Goal: Task Accomplishment & Management: Manage account settings

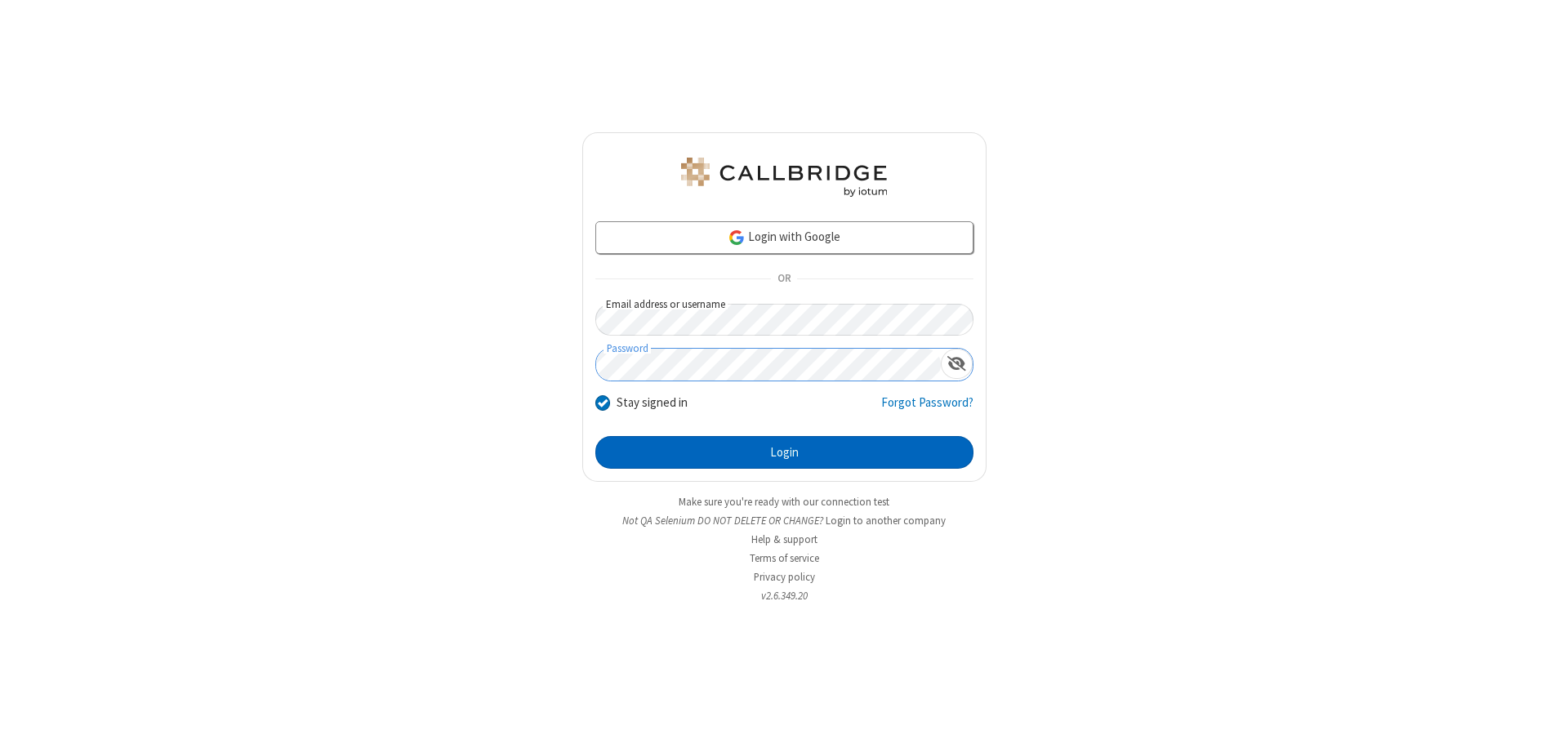
click at [784, 453] on button "Login" at bounding box center [784, 453] width 378 height 32
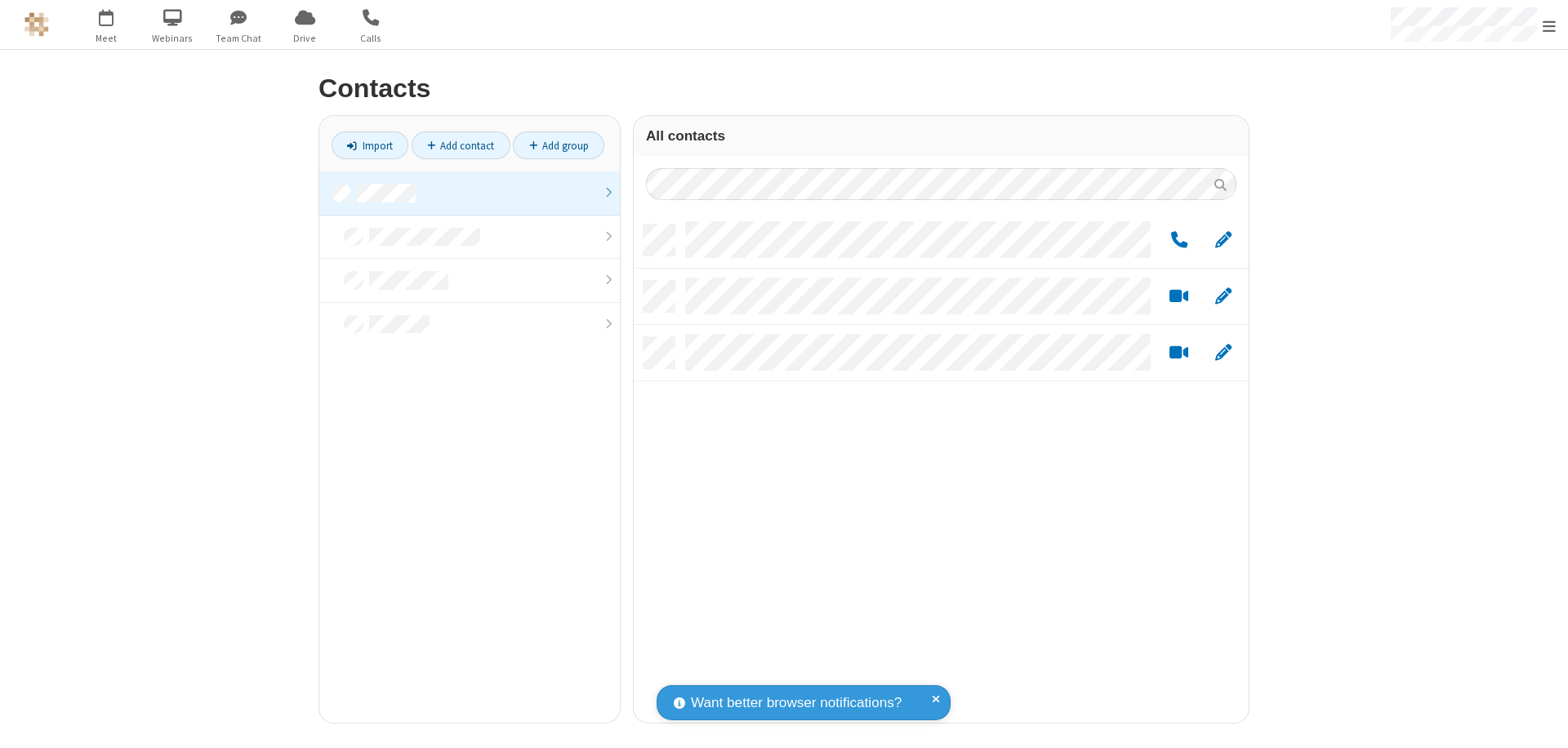
scroll to position [499, 603]
click at [470, 193] on link at bounding box center [470, 194] width 300 height 44
click at [559, 146] on link "Add group" at bounding box center [559, 145] width 92 height 28
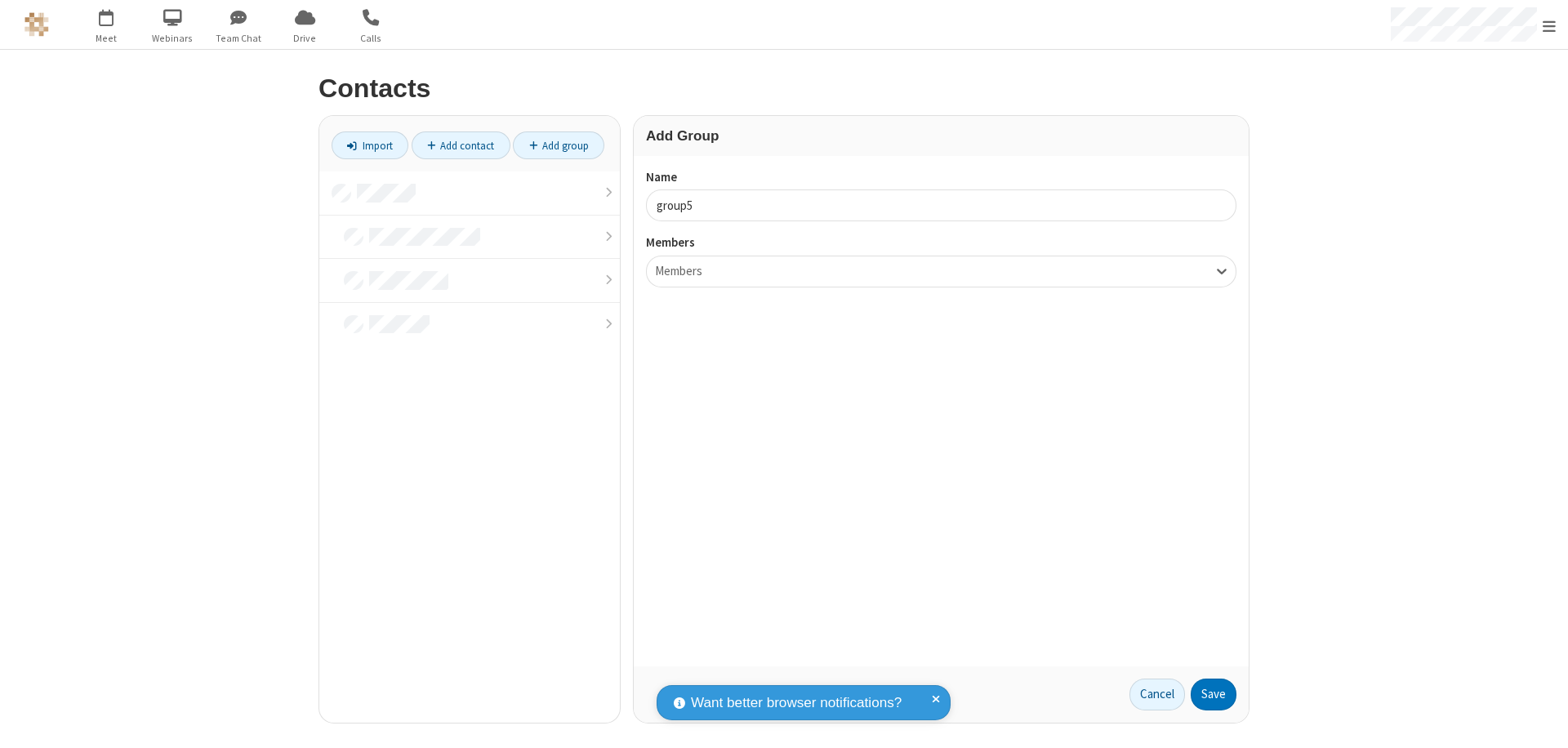
type input "group5"
type input "name22"
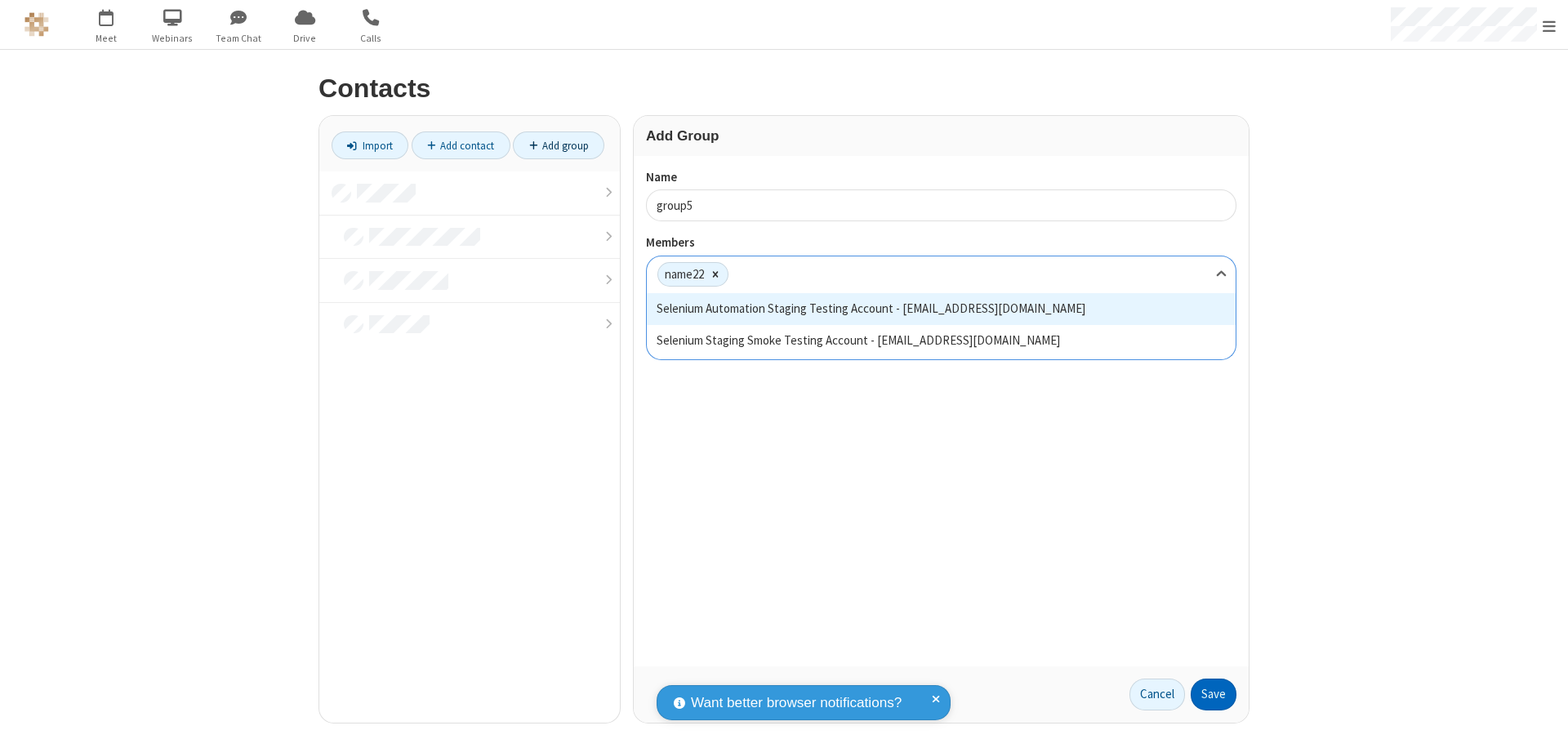
click at [1214, 695] on button "Save" at bounding box center [1213, 695] width 46 height 32
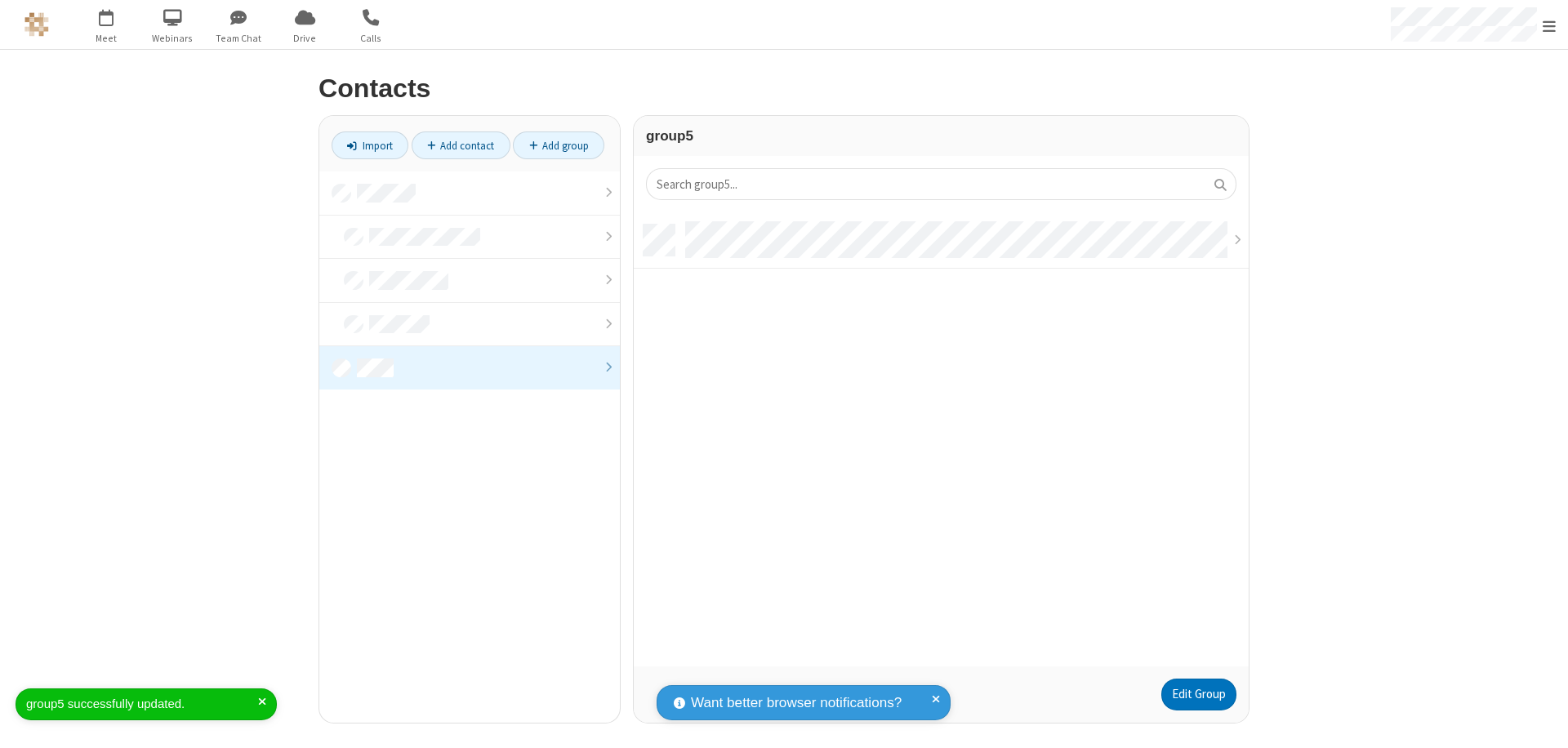
scroll to position [442, 603]
click at [1198, 695] on link "Edit Group" at bounding box center [1199, 695] width 76 height 32
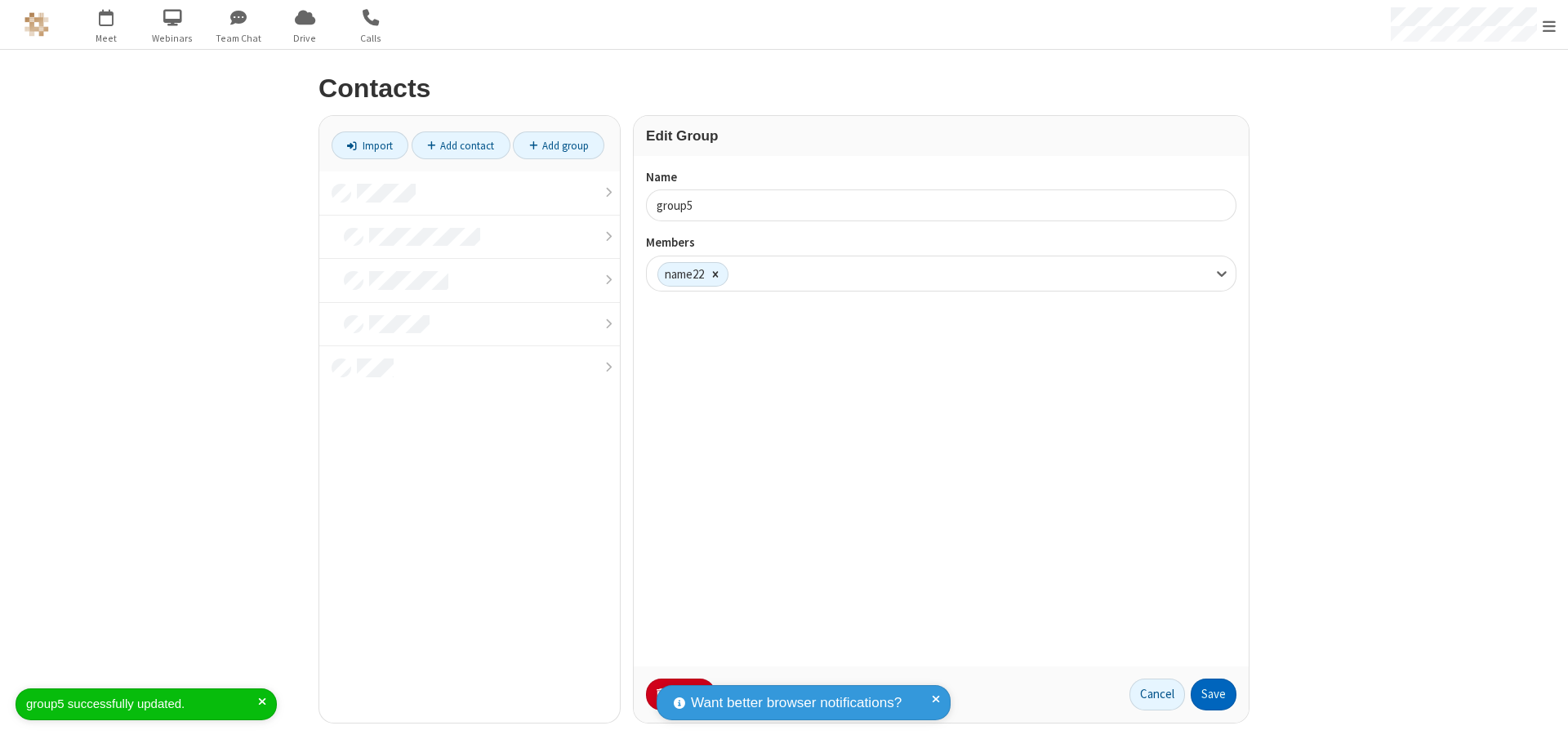
click at [1214, 695] on button "Save" at bounding box center [1213, 695] width 46 height 32
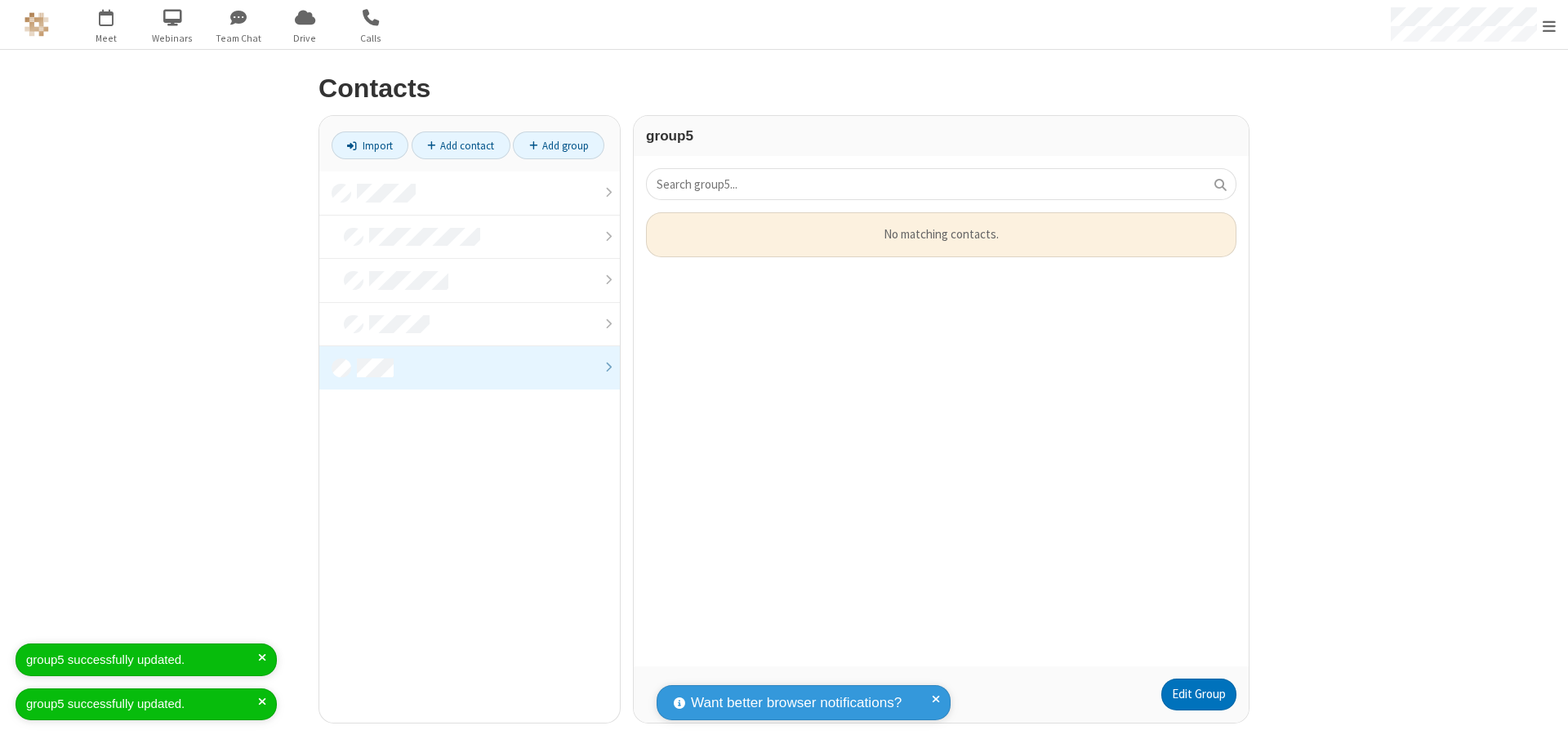
scroll to position [442, 603]
